Goal: Information Seeking & Learning: Learn about a topic

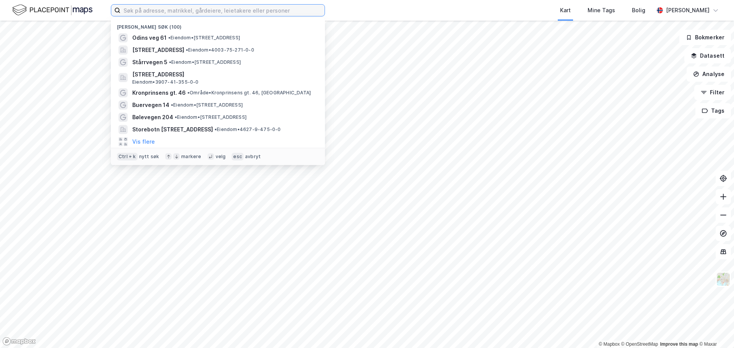
click at [213, 9] on input at bounding box center [222, 10] width 204 height 11
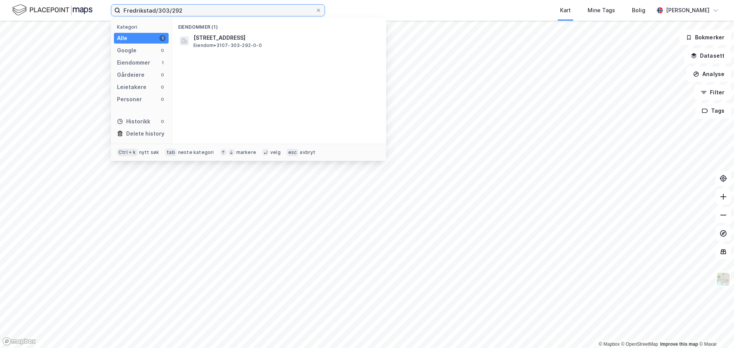
type input "Fredrikstad/303/292"
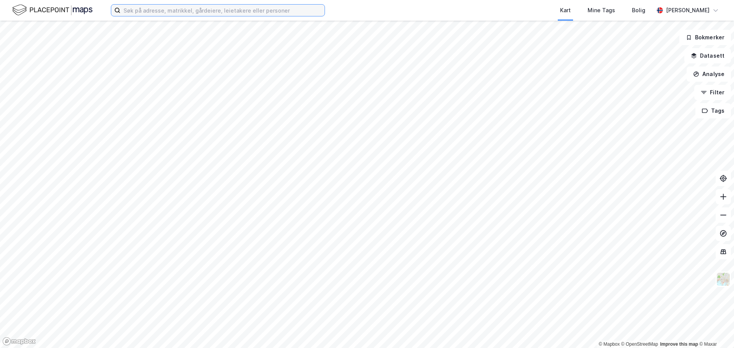
click at [266, 11] on input at bounding box center [222, 10] width 204 height 11
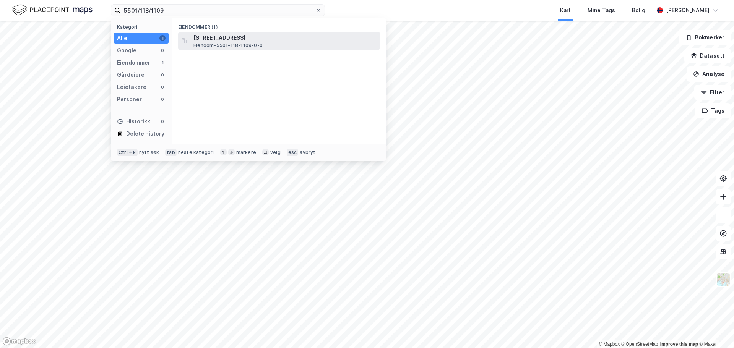
click at [246, 41] on span "Kvaløyvegen 332, 9016, TROMSØ, TROMSØ" at bounding box center [286, 37] width 184 height 9
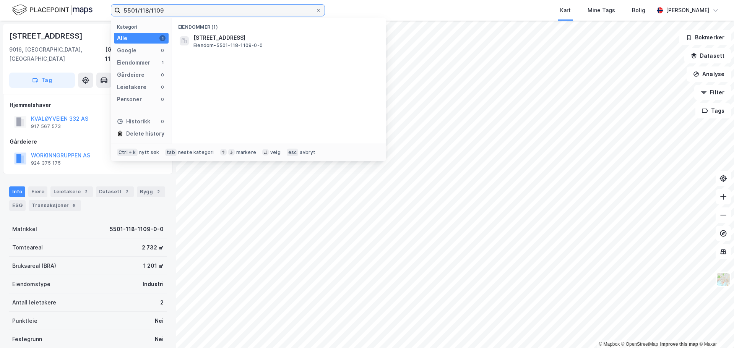
drag, startPoint x: 145, startPoint y: 11, endPoint x: 226, endPoint y: 18, distance: 81.8
click at [226, 16] on div "5501/118/1109 Kategori Alle 1 Google 0 Eiendommer 1 Gårdeiere 0 Leietakere 0 Pe…" at bounding box center [218, 10] width 214 height 12
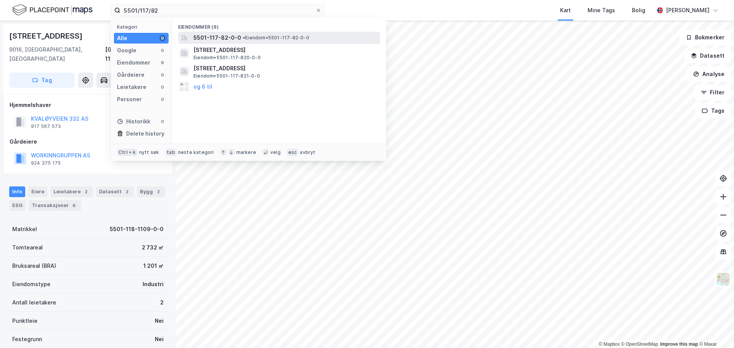
click at [228, 35] on span "5501-117-82-0-0" at bounding box center [218, 37] width 48 height 9
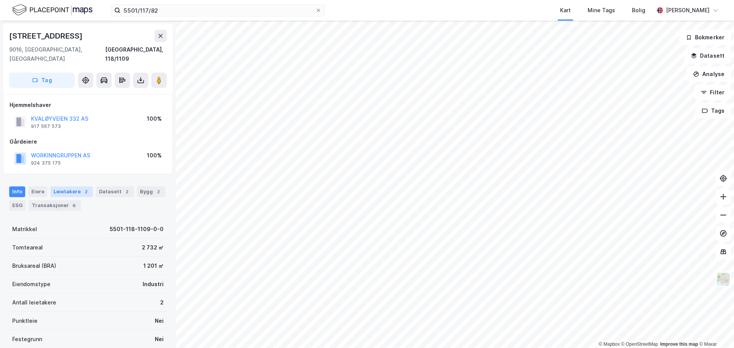
click at [68, 187] on div "Leietakere 2" at bounding box center [71, 192] width 42 height 11
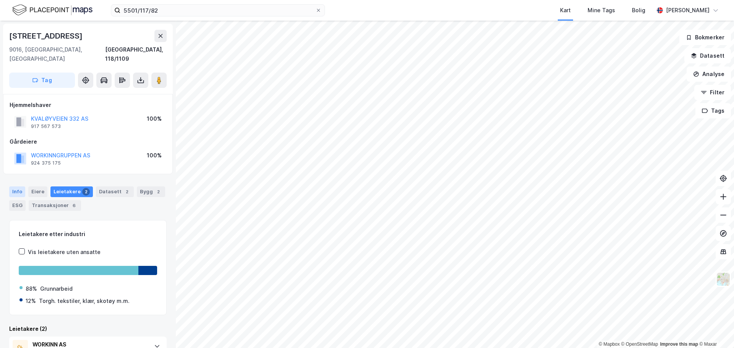
click at [18, 187] on div "Info" at bounding box center [17, 192] width 16 height 11
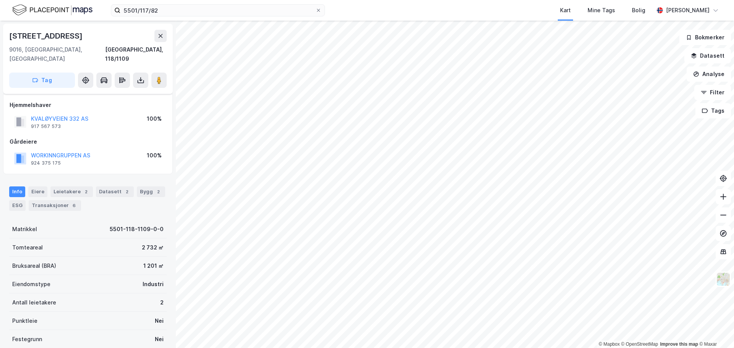
scroll to position [68, 0]
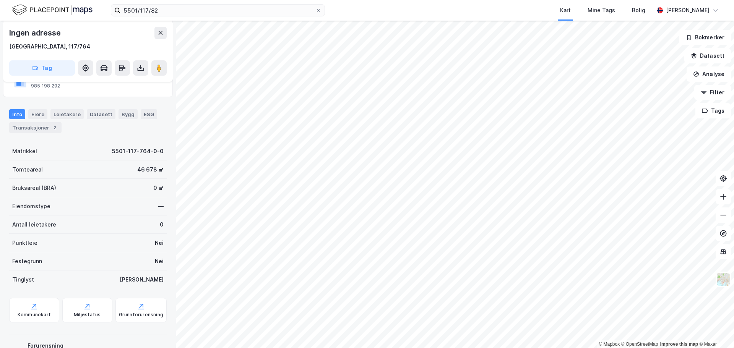
scroll to position [68, 0]
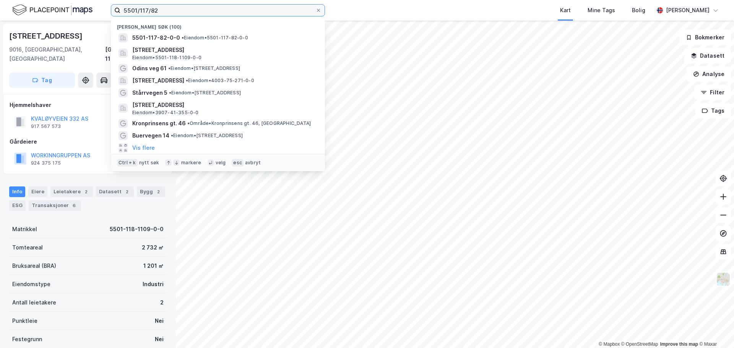
drag, startPoint x: 137, startPoint y: 7, endPoint x: 41, endPoint y: -6, distance: 96.8
click at [41, 0] on html "5501/117/82 Nylige søk (100) 5501-117-82-0-0 • Eiendom • 5501-117-82-0-0 Kvaløy…" at bounding box center [367, 174] width 734 height 348
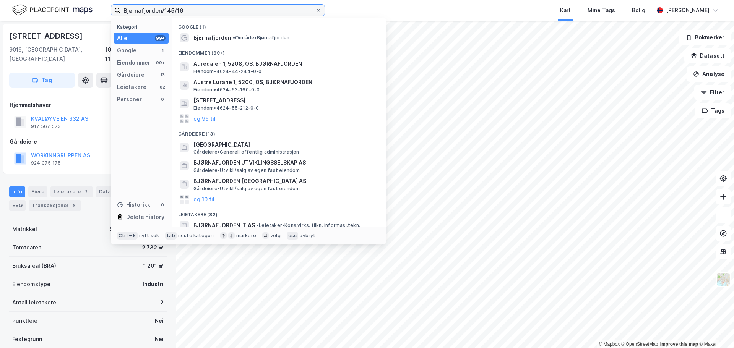
type input "Bjørnafjorden/145/16"
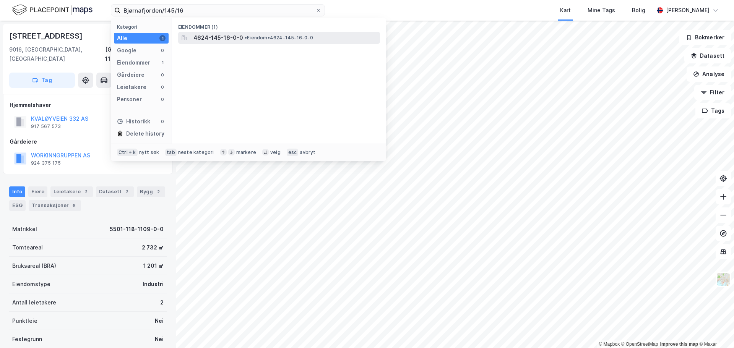
click at [215, 37] on span "4624-145-16-0-0" at bounding box center [219, 37] width 50 height 9
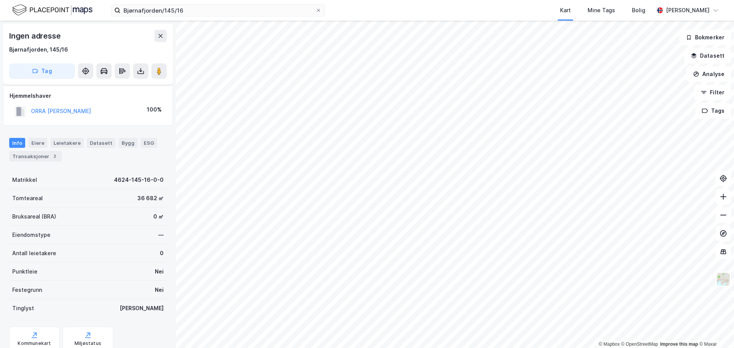
scroll to position [28, 0]
